Goal: Use online tool/utility: Use online tool/utility

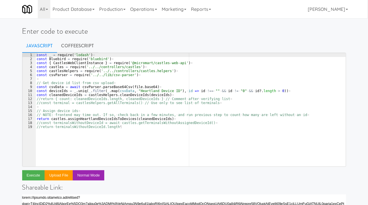
drag, startPoint x: 145, startPoint y: 78, endPoint x: 175, endPoint y: 96, distance: 35.0
click at [145, 78] on div "const · _ · = · require ( 'lodash' ) ¤ const · Bluebird · = · require ( 'bluebi…" at bounding box center [191, 113] width 311 height 121
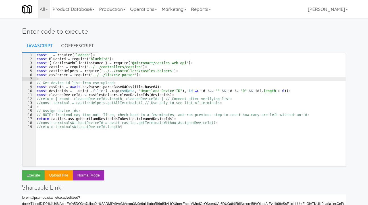
type textarea "//const terminalsWithoutDeviceId = await castles.getTerminalsWithoutAssignedDev…"
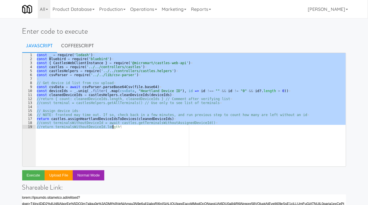
paste textarea
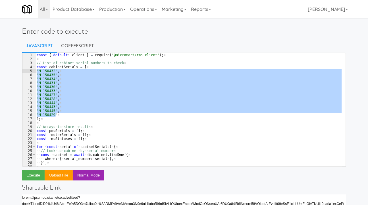
drag, startPoint x: 57, startPoint y: 114, endPoint x: 32, endPoint y: 69, distance: 51.1
click at [32, 69] on pre "1 2 3 4 5 6 7 8 9 10 11 12 13 14 15 16 17 18 19 20 21 22 23 24 25 26 27 28 29 3…" at bounding box center [184, 110] width 324 height 114
paste textarea "6617""
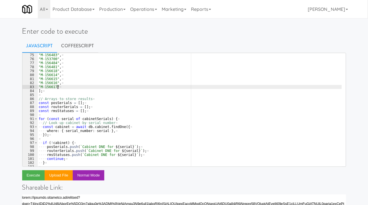
scroll to position [294, 0]
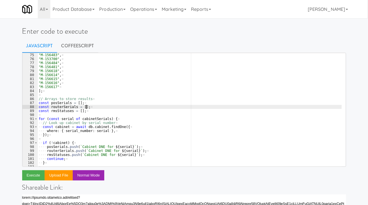
click at [107, 110] on div ""M-156482" , ¤ "M-156483" , ¤ "M-153700" , ¤ "M-156484" , ¤ "M-156481" , ¤ "M-1…" at bounding box center [190, 109] width 305 height 121
type textarea "const routerSerials = []; const rmsStatuses = [];"
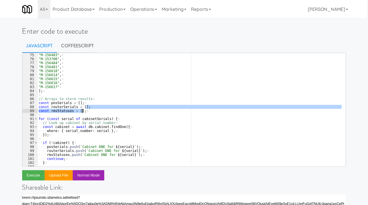
click at [95, 115] on div ""M-156482" , ¤ "M-156483" , ¤ "M-153700" , ¤ "M-156484" , ¤ "M-156481" , ¤ "M-1…" at bounding box center [190, 109] width 305 height 121
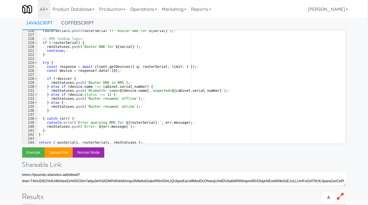
scroll to position [464, 0]
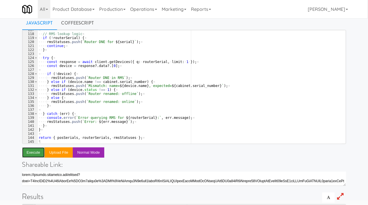
click at [36, 150] on button "Execute" at bounding box center [33, 152] width 23 height 10
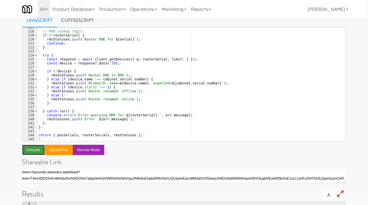
click at [32, 148] on button "Execute" at bounding box center [33, 149] width 23 height 10
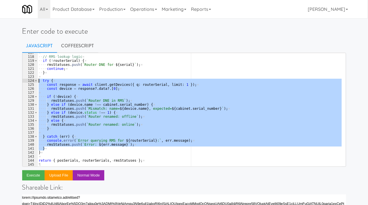
drag, startPoint x: 64, startPoint y: 148, endPoint x: 34, endPoint y: 82, distance: 72.0
click at [34, 82] on pre "} 117 118 119 120 121 122 123 124 125 126 127 128 129 130 131 132 133 134 135 1…" at bounding box center [184, 110] width 324 height 114
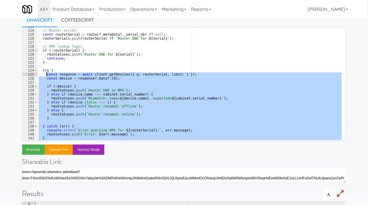
scroll to position [449, 0]
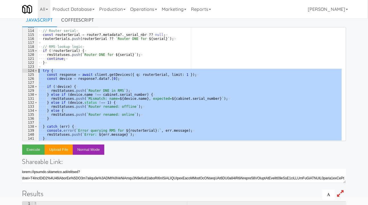
drag, startPoint x: 58, startPoint y: 128, endPoint x: 42, endPoint y: 71, distance: 59.1
click at [41, 70] on div "¤ ·· // · Router · serial ¤ ·· const · routerSerial · = · router ?. metadata ?.…" at bounding box center [190, 85] width 305 height 121
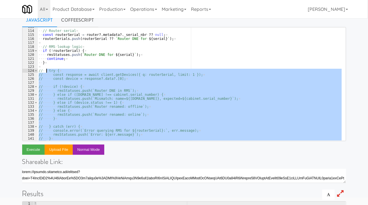
click at [75, 92] on div "¤ ·· // · Router · serial ¤ ·· const · routerSerial · = · router ?. metadata ?.…" at bounding box center [190, 83] width 305 height 113
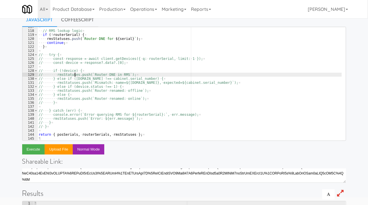
scroll to position [103, 0]
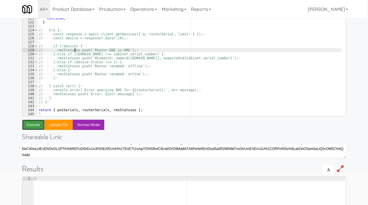
click at [34, 126] on button "Execute" at bounding box center [33, 124] width 23 height 10
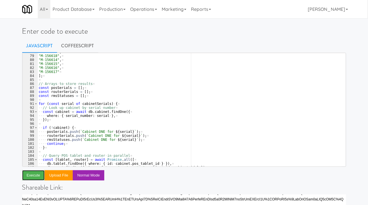
scroll to position [309, 0]
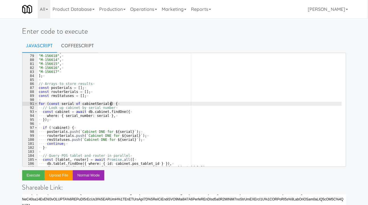
click at [128, 102] on div ""M-156481" , ¤ "M-156618" , ¤ "M-156614" , ¤ "M-156615" , ¤ "M-156616" , ¤ "M-1…" at bounding box center [190, 110] width 305 height 121
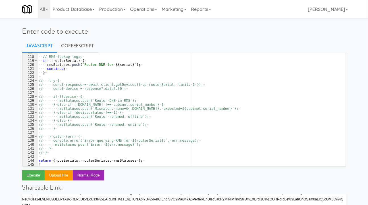
scroll to position [464, 0]
click at [45, 153] on div "¤ ·· // · RMS · lookup · logic ¤ ·· if · ( ! routerSerial ) · { ¤ ···· rmsStatu…" at bounding box center [190, 111] width 305 height 121
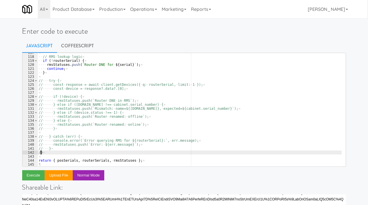
type textarea "}"
click at [360, 117] on div "Enter code to execute Javascript CoffeeScript } 117 118 119 120 121 122 123 124…" at bounding box center [184, 184] width 368 height 328
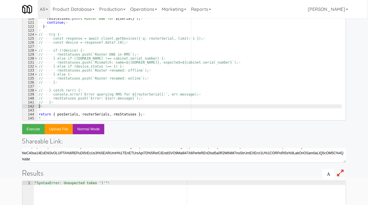
scroll to position [48, 0]
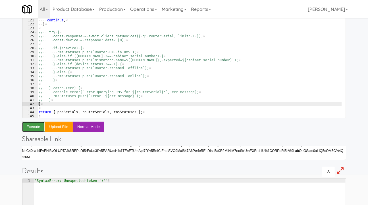
click at [34, 128] on button "Execute" at bounding box center [33, 126] width 23 height 10
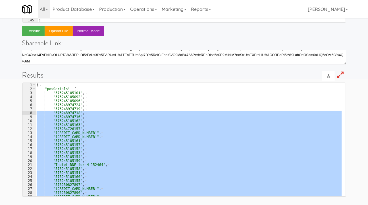
scroll to position [0, 0]
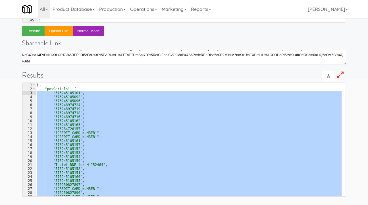
drag, startPoint x: 105, startPoint y: 170, endPoint x: 33, endPoint y: 93, distance: 105.8
click at [33, 93] on pre ""Cabinet DNE for M-156617" 1 2 3 4 5 6 7 8 9 10 11 12 13 14 15 16 17 18 19 20 2…" at bounding box center [184, 139] width 324 height 114
type textarea ""573245105101", "573245105092","
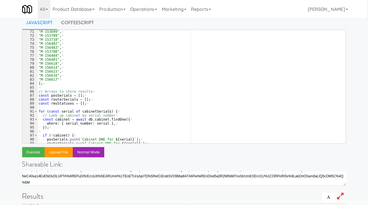
scroll to position [22, 0]
